Goal: Information Seeking & Learning: Check status

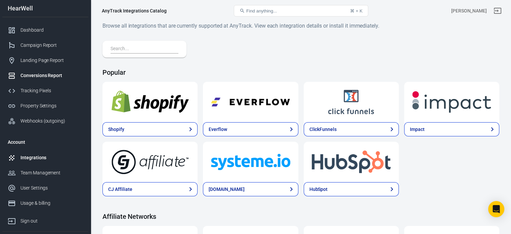
click at [39, 73] on div "Conversions Report" at bounding box center [51, 75] width 62 height 7
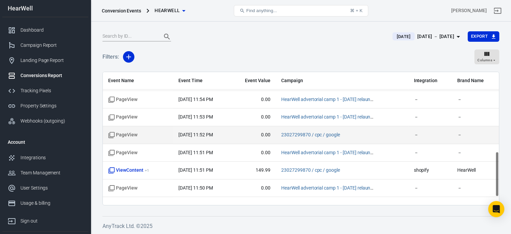
scroll to position [258, 0]
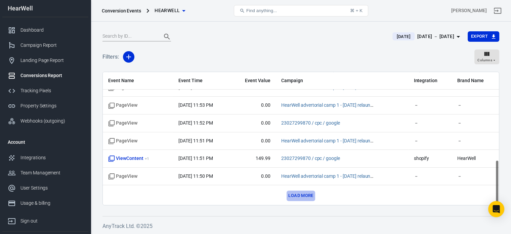
click at [298, 192] on button "Load more" at bounding box center [301, 195] width 28 height 10
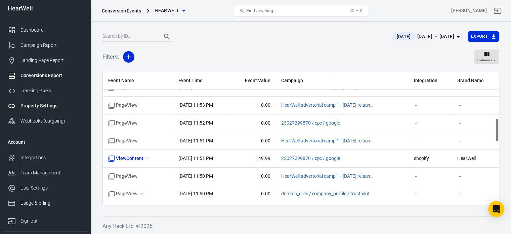
click at [42, 105] on div "Property Settings" at bounding box center [51, 105] width 62 height 7
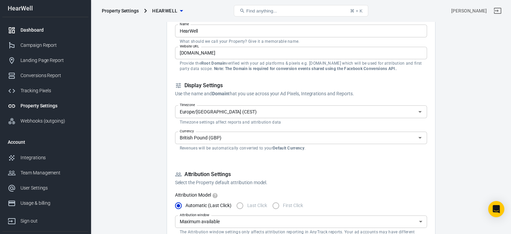
click at [43, 32] on div "Dashboard" at bounding box center [51, 30] width 62 height 7
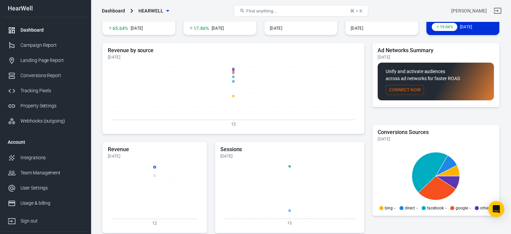
scroll to position [24, 0]
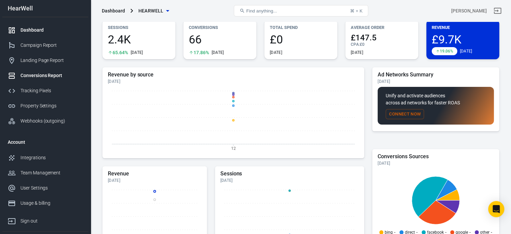
click at [50, 75] on div "Conversions Report" at bounding box center [51, 75] width 62 height 7
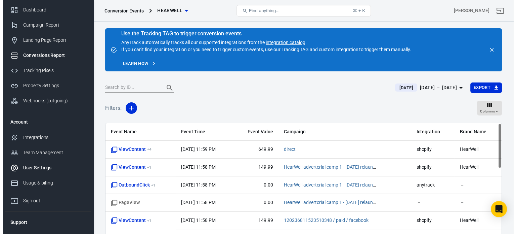
scroll to position [31, 0]
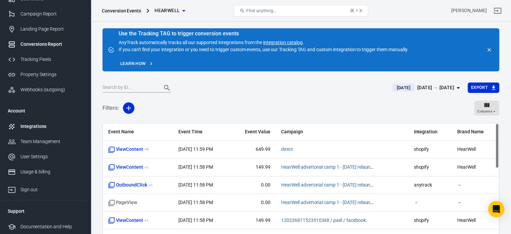
click at [39, 123] on div "Integrations" at bounding box center [51, 126] width 62 height 7
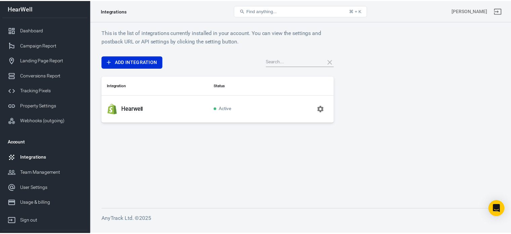
scroll to position [31, 0]
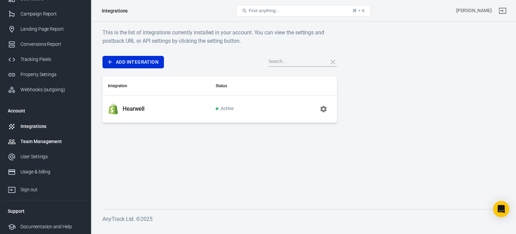
click at [44, 147] on link "Team Management" at bounding box center [45, 141] width 86 height 15
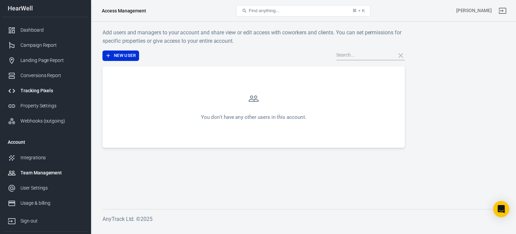
click at [35, 88] on div "Tracking Pixels" at bounding box center [51, 90] width 62 height 7
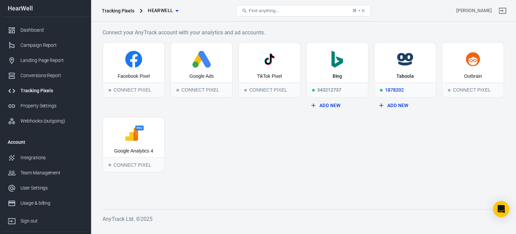
click at [421, 70] on div "Taboola" at bounding box center [405, 63] width 61 height 40
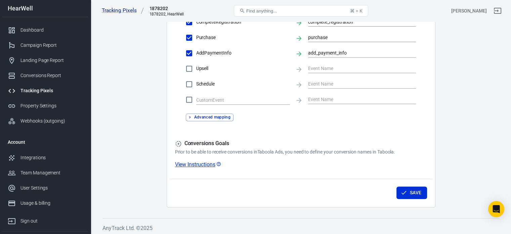
scroll to position [277, 0]
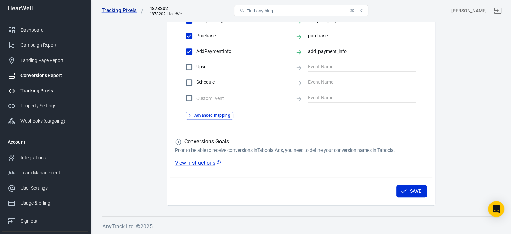
click at [56, 78] on div "Conversions Report" at bounding box center [51, 75] width 62 height 7
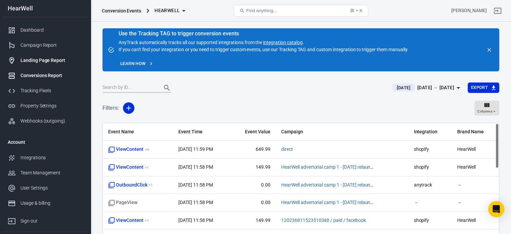
click at [48, 61] on div "Landing Page Report" at bounding box center [51, 60] width 62 height 7
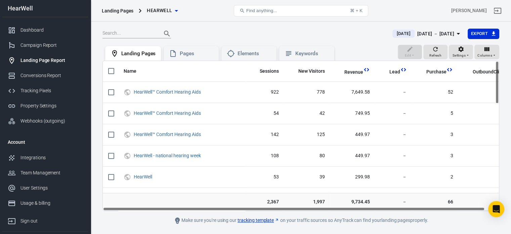
click at [246, 61] on th "Sessions" at bounding box center [265, 71] width 39 height 21
click at [247, 57] on div "Elements" at bounding box center [248, 53] width 55 height 15
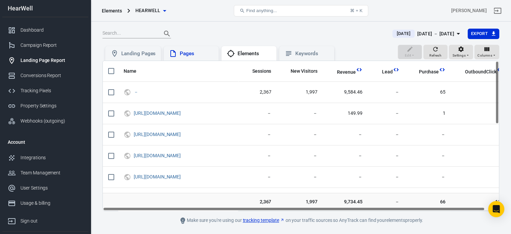
click at [194, 56] on div "Pages" at bounding box center [197, 53] width 34 height 7
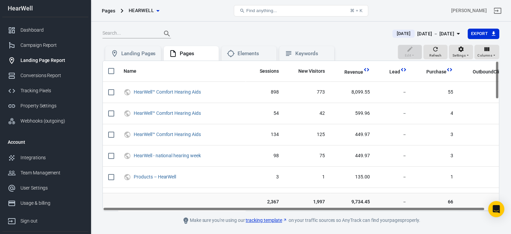
drag, startPoint x: 316, startPoint y: 209, endPoint x: 220, endPoint y: 194, distance: 96.6
click at [234, 205] on div "Name Sessions New Visitors Revenue Lead Purchase OutboundClick HearWell™ Comfor…" at bounding box center [300, 135] width 397 height 150
click at [130, 48] on div "Landing Pages" at bounding box center [133, 53] width 56 height 15
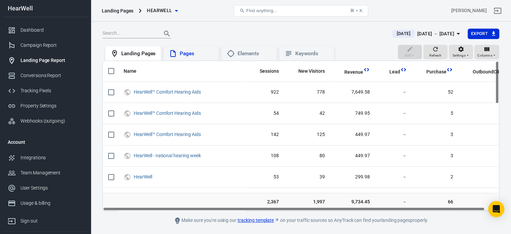
click at [190, 56] on div "Pages" at bounding box center [197, 53] width 34 height 7
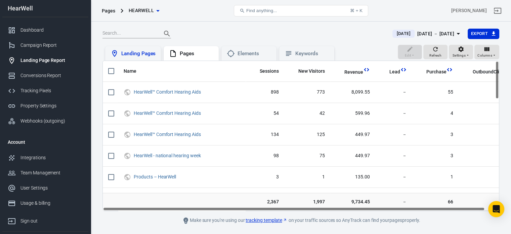
click at [134, 52] on div "Landing Pages" at bounding box center [138, 53] width 34 height 7
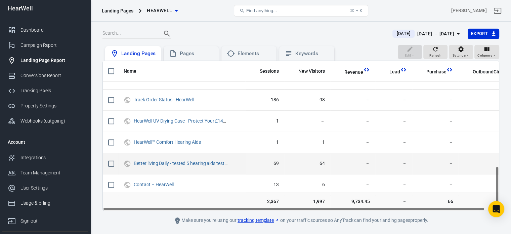
scroll to position [374, 0]
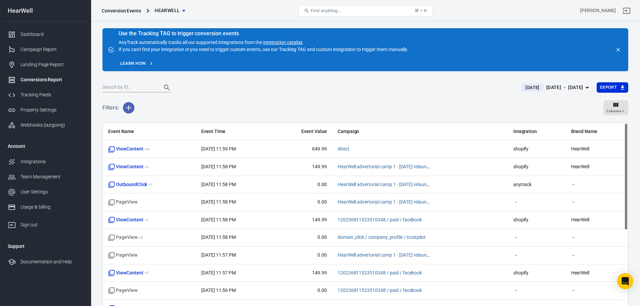
click at [129, 110] on icon "button" at bounding box center [128, 108] width 5 height 5
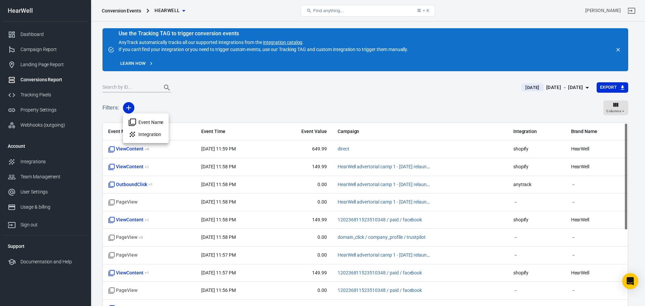
click at [226, 108] on div at bounding box center [322, 153] width 645 height 306
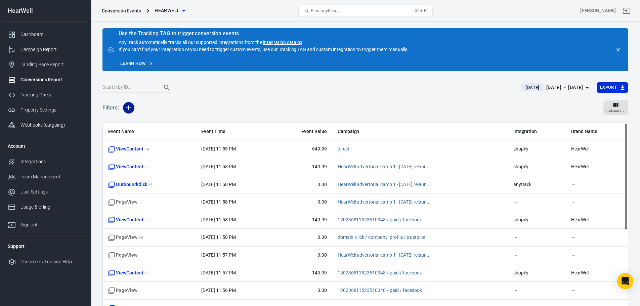
click at [130, 108] on icon "button" at bounding box center [128, 108] width 5 height 5
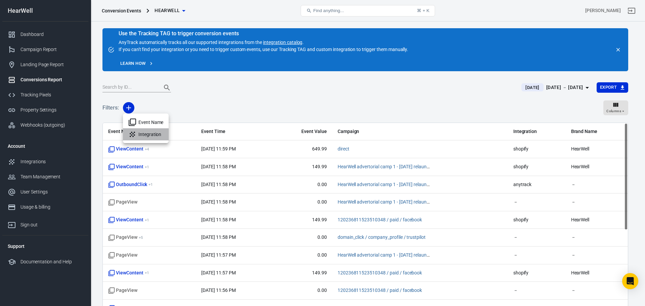
click at [153, 137] on li "Integration" at bounding box center [146, 134] width 46 height 12
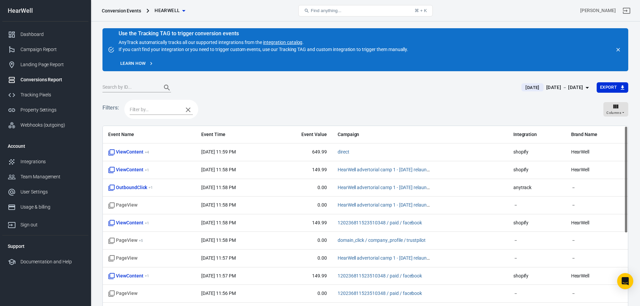
click at [163, 112] on input "text" at bounding box center [155, 110] width 50 height 8
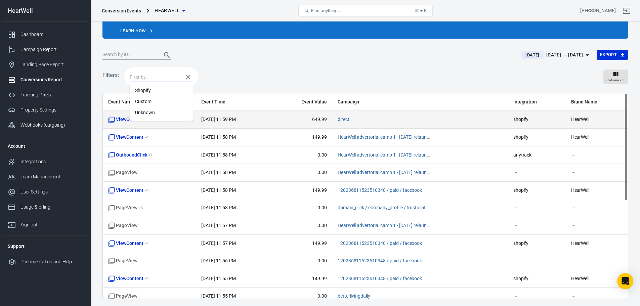
scroll to position [21, 0]
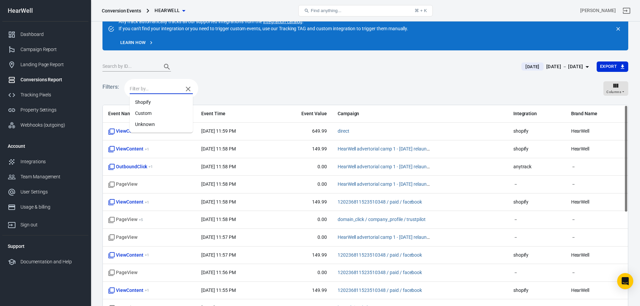
click at [365, 79] on div "Filters: Columns" at bounding box center [365, 91] width 526 height 27
click at [161, 85] on input "text" at bounding box center [155, 89] width 50 height 8
click at [120, 116] on span "Event Name" at bounding box center [149, 114] width 82 height 7
click at [119, 112] on span "Event Name" at bounding box center [149, 114] width 82 height 7
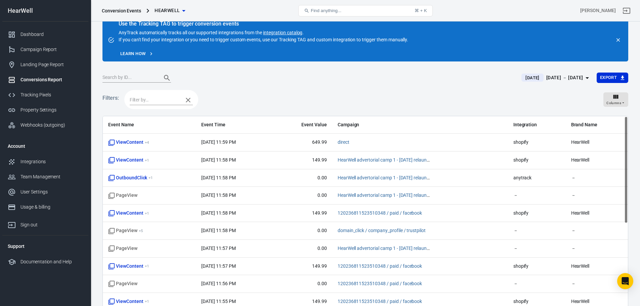
scroll to position [0, 0]
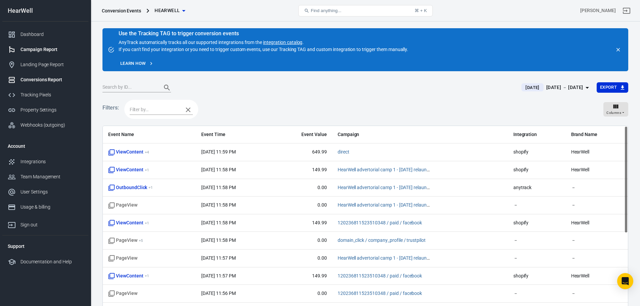
click at [37, 49] on div "Campaign Report" at bounding box center [51, 49] width 62 height 7
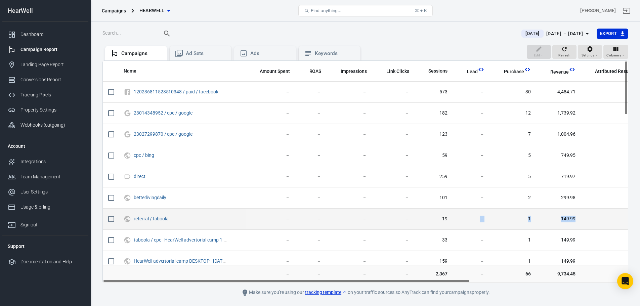
drag, startPoint x: 584, startPoint y: 220, endPoint x: 478, endPoint y: 218, distance: 105.9
click at [478, 218] on tr "referral / taboola － － － － 19 － 1 149.99 － － － － 5" at bounding box center [481, 219] width 756 height 21
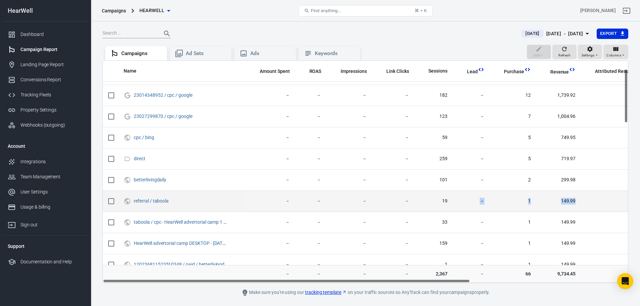
scroll to position [34, 0]
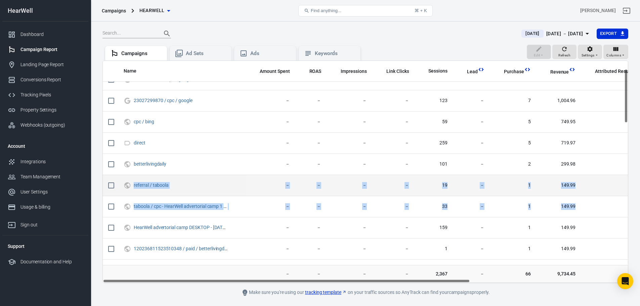
drag, startPoint x: 578, startPoint y: 205, endPoint x: 131, endPoint y: 181, distance: 447.5
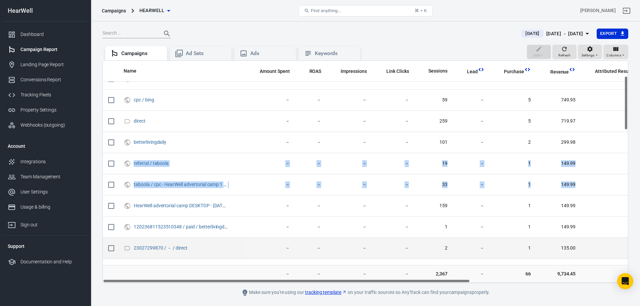
scroll to position [67, 0]
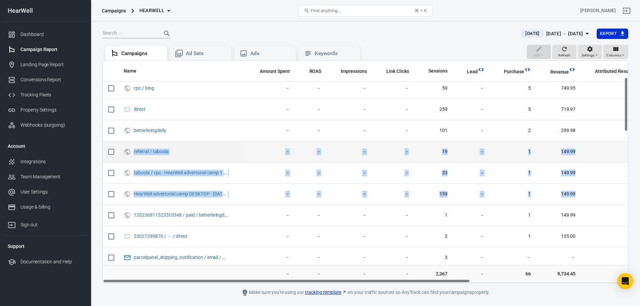
drag, startPoint x: 596, startPoint y: 198, endPoint x: 122, endPoint y: 145, distance: 477.0
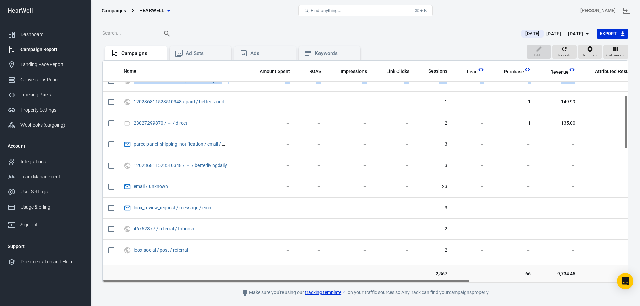
scroll to position [0, 0]
